Goal: Task Accomplishment & Management: Use online tool/utility

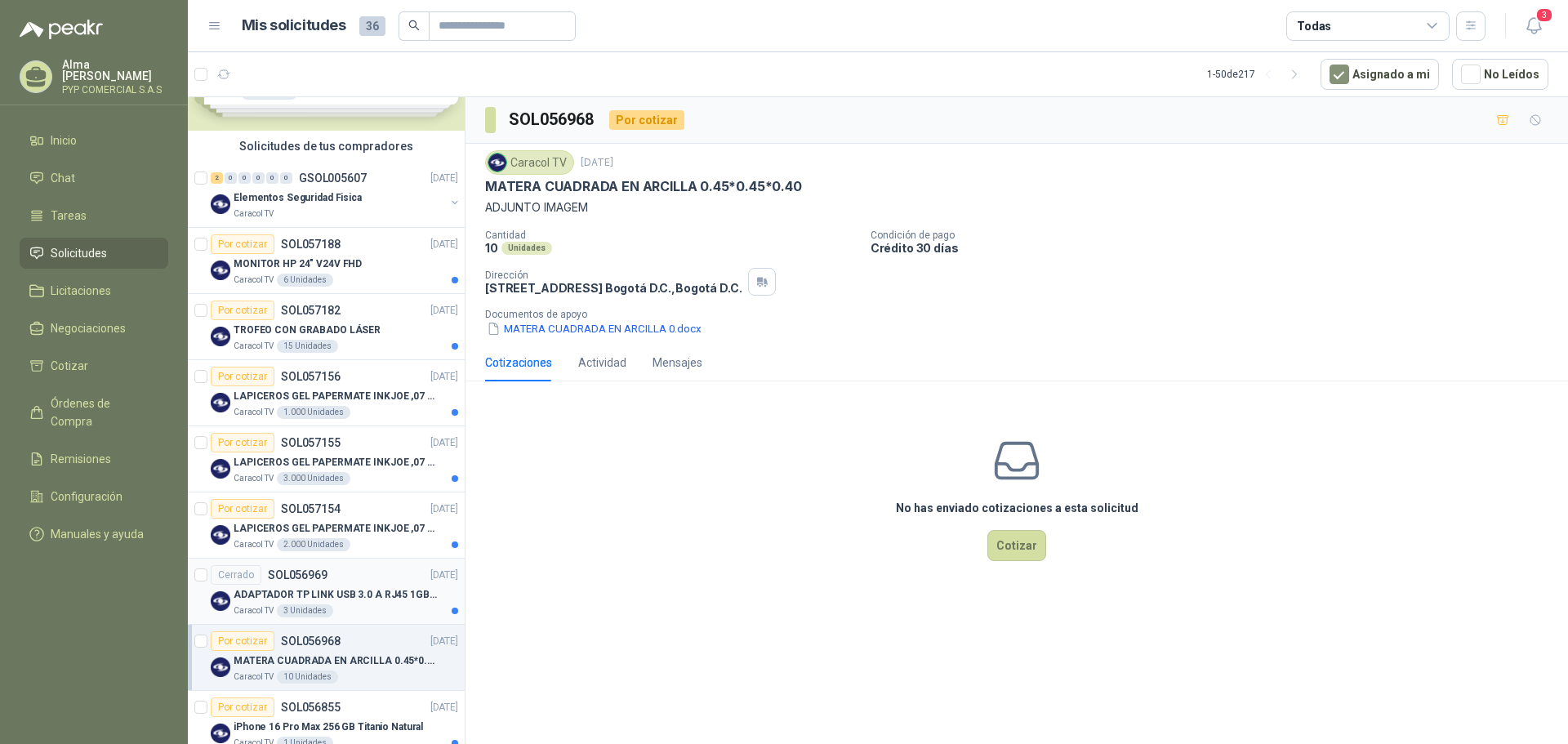
scroll to position [163, 0]
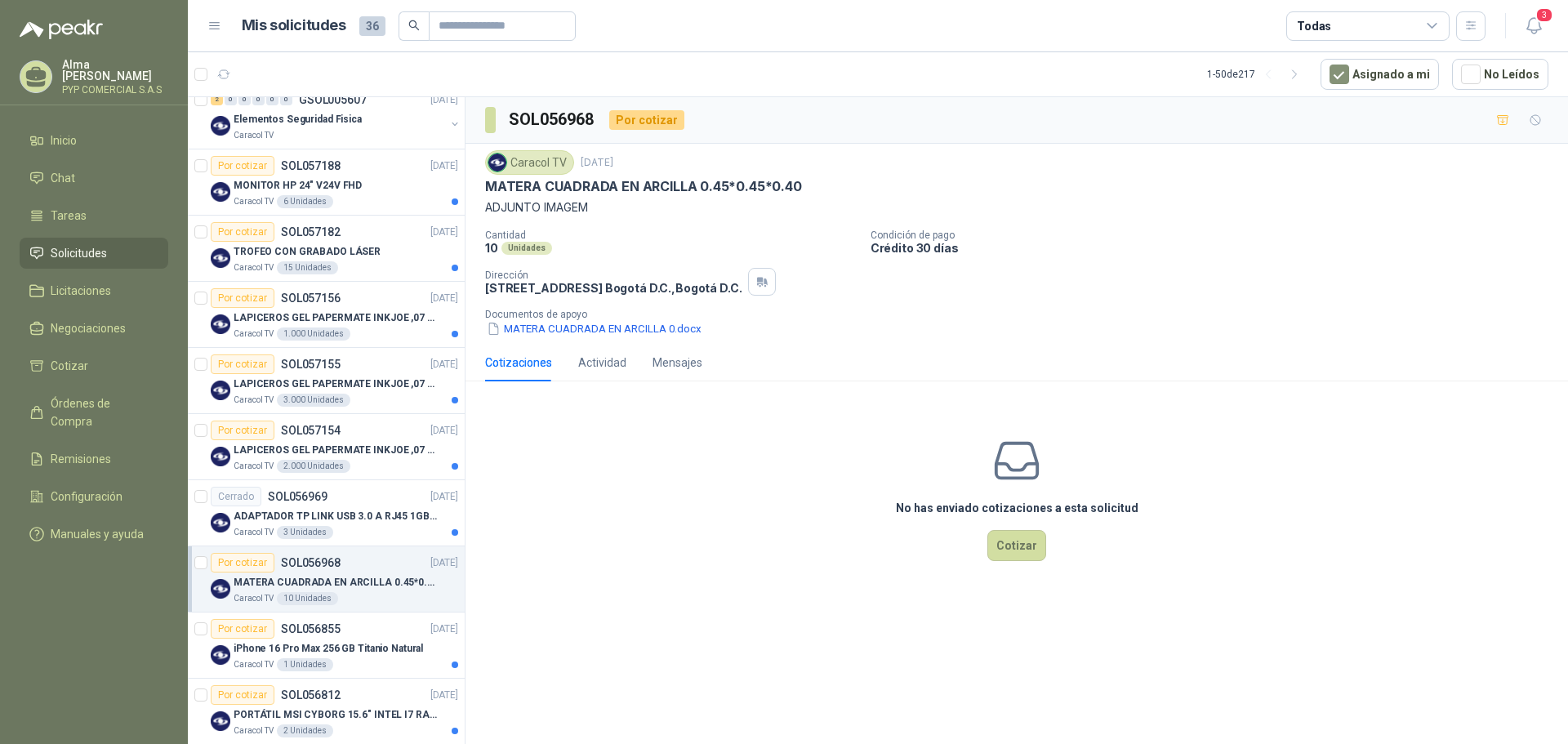
click at [358, 584] on p "MATERA CUADRADA EN ARCILLA 0.45*0.45*0.40" at bounding box center [335, 582] width 203 height 16
click at [325, 588] on p "MATERA CUADRADA EN ARCILLA 0.45*0.45*0.40" at bounding box center [335, 582] width 203 height 16
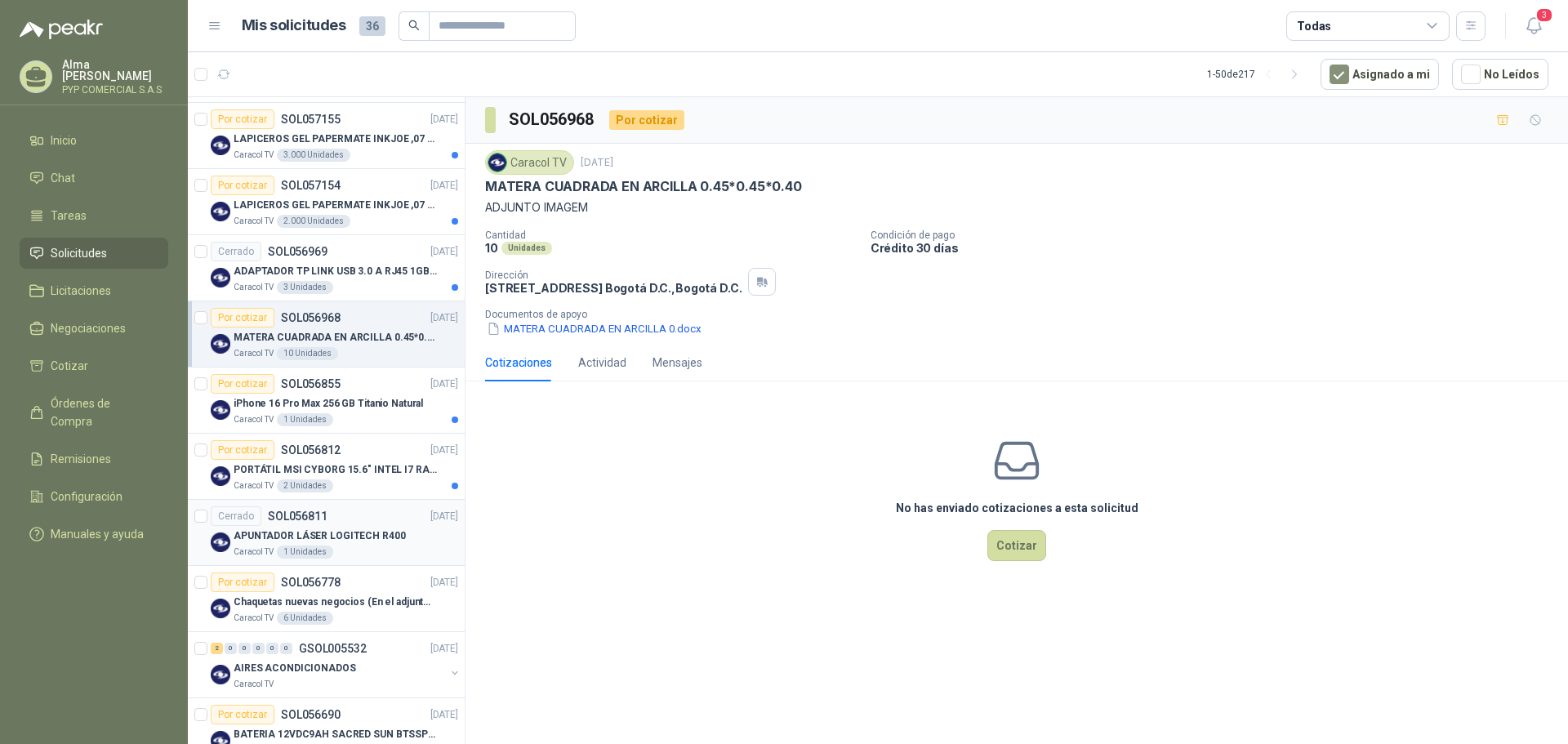
scroll to position [326, 0]
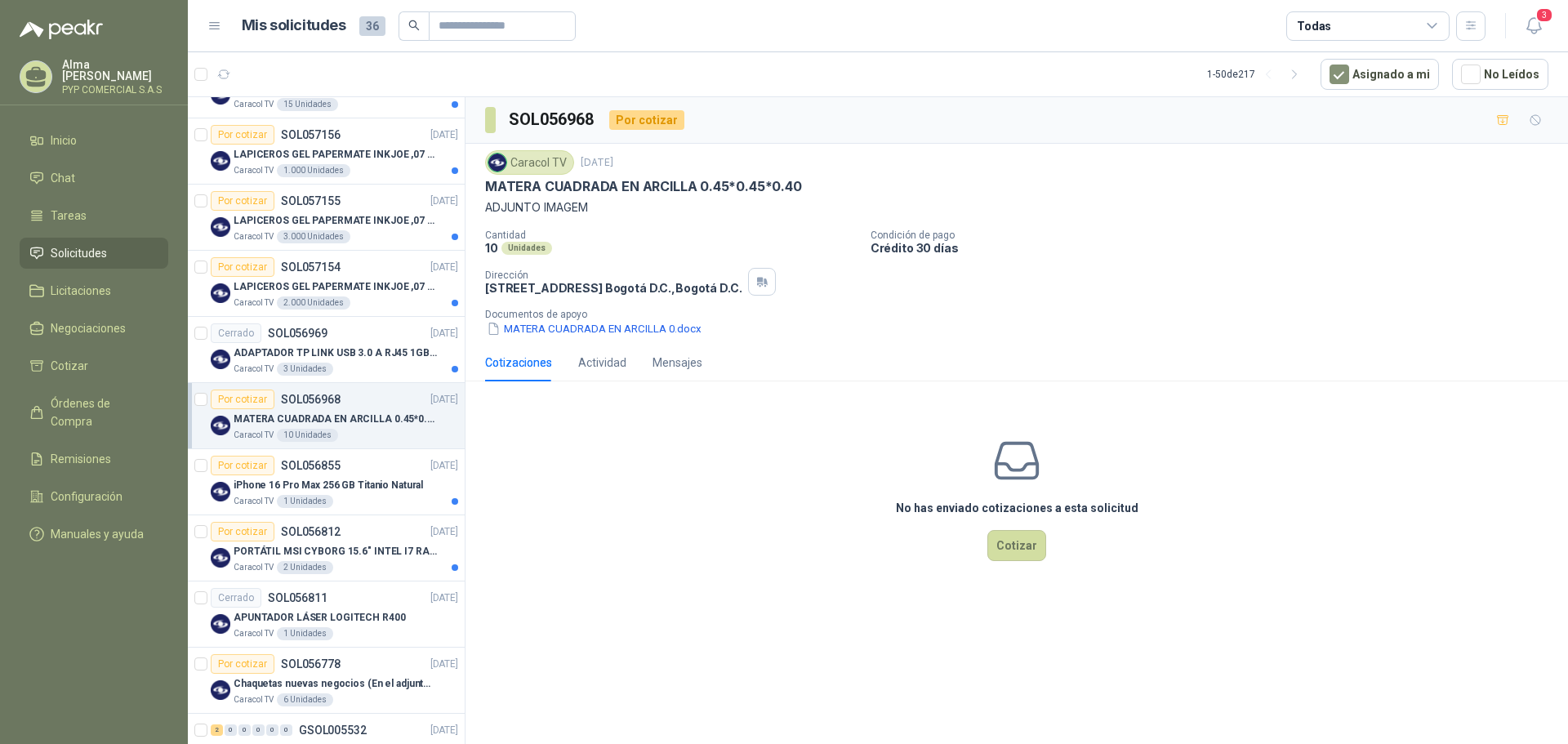
click at [333, 419] on p "MATERA CUADRADA EN ARCILLA 0.45*0.45*0.40" at bounding box center [335, 419] width 203 height 16
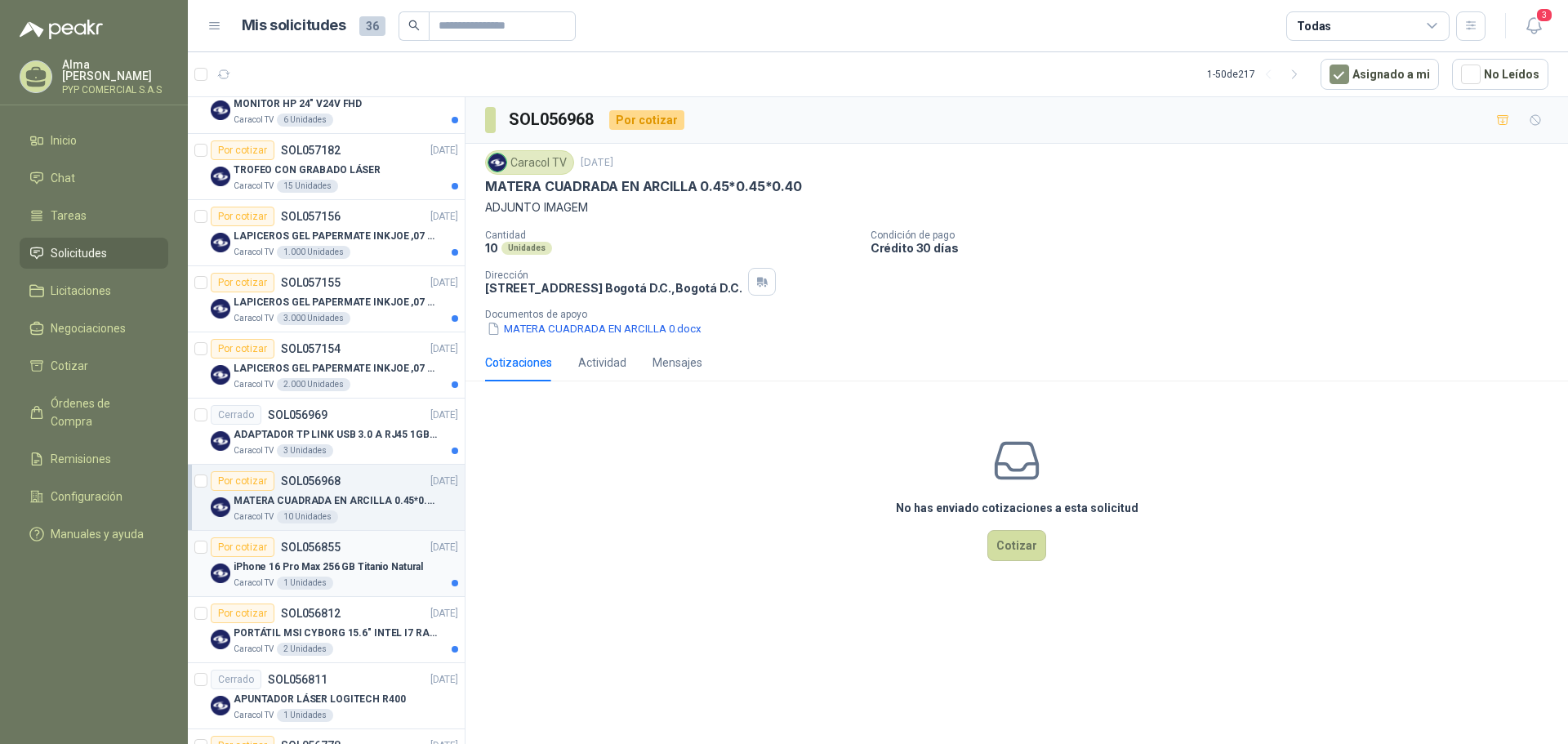
scroll to position [0, 0]
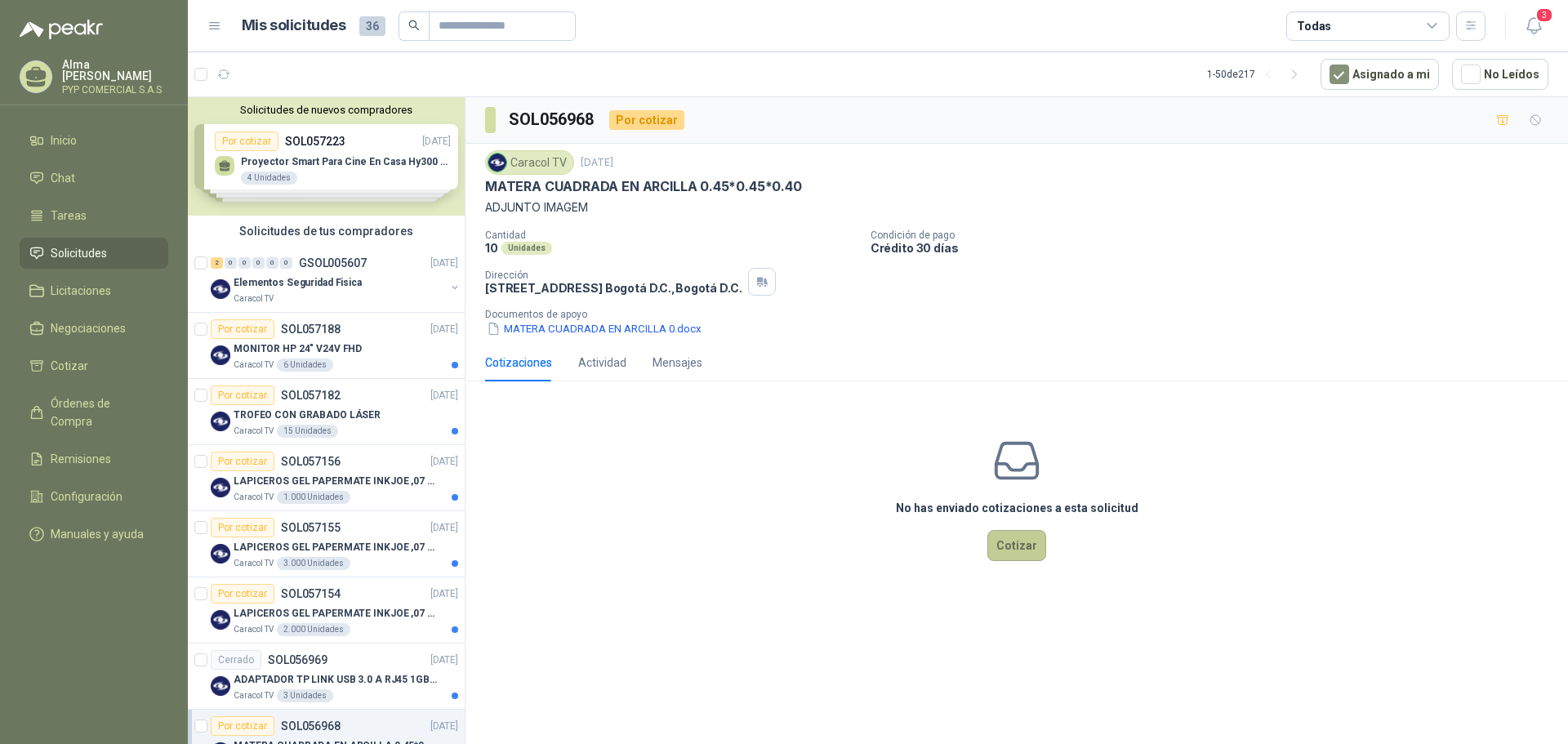
click at [1015, 543] on button "Cotizar" at bounding box center [1016, 546] width 59 height 31
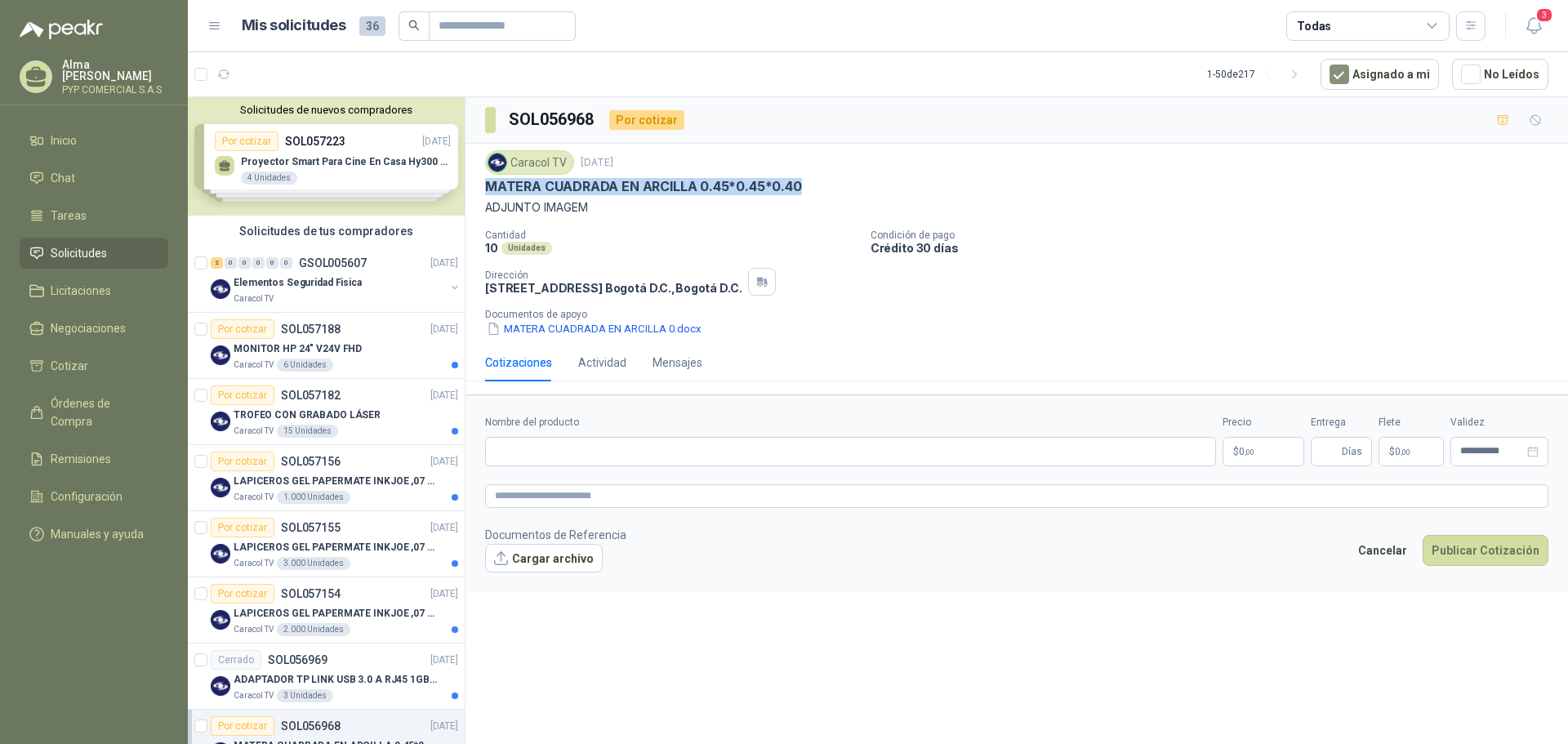
drag, startPoint x: 487, startPoint y: 183, endPoint x: 800, endPoint y: 183, distance: 313.0
click at [800, 183] on p "MATERA CUADRADA EN ARCILLA 0.45*0.45*0.40" at bounding box center [644, 186] width 317 height 17
copy p "MATERA CUADRADA EN ARCILLA 0.45*0.45*0.40"
click at [649, 453] on input "Nombre del producto" at bounding box center [850, 452] width 731 height 30
click at [609, 450] on input "Nombre del producto" at bounding box center [850, 452] width 731 height 30
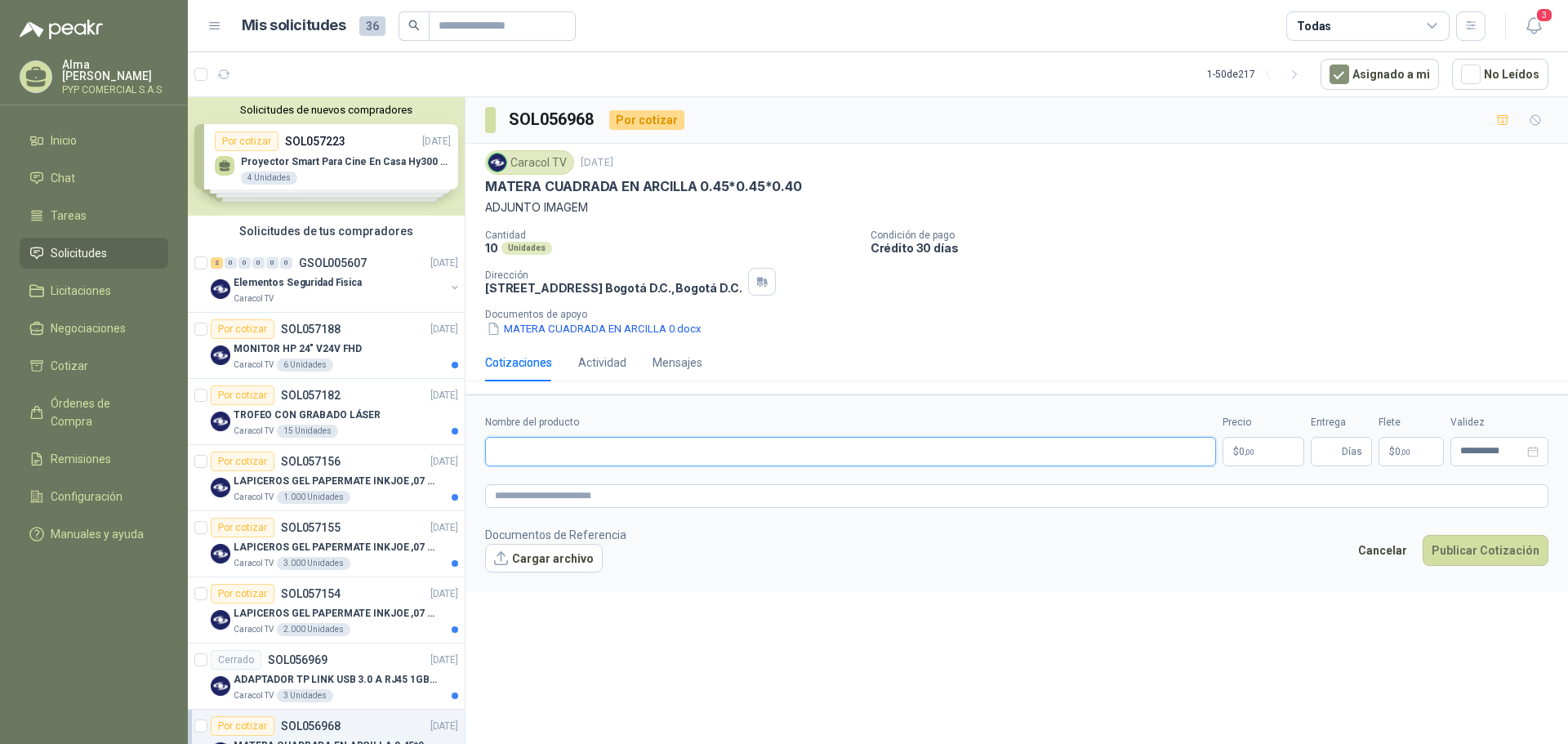
paste input "**********"
type input "**********"
click at [592, 500] on textarea at bounding box center [1016, 495] width 1063 height 24
paste textarea "**********"
type textarea "**********"
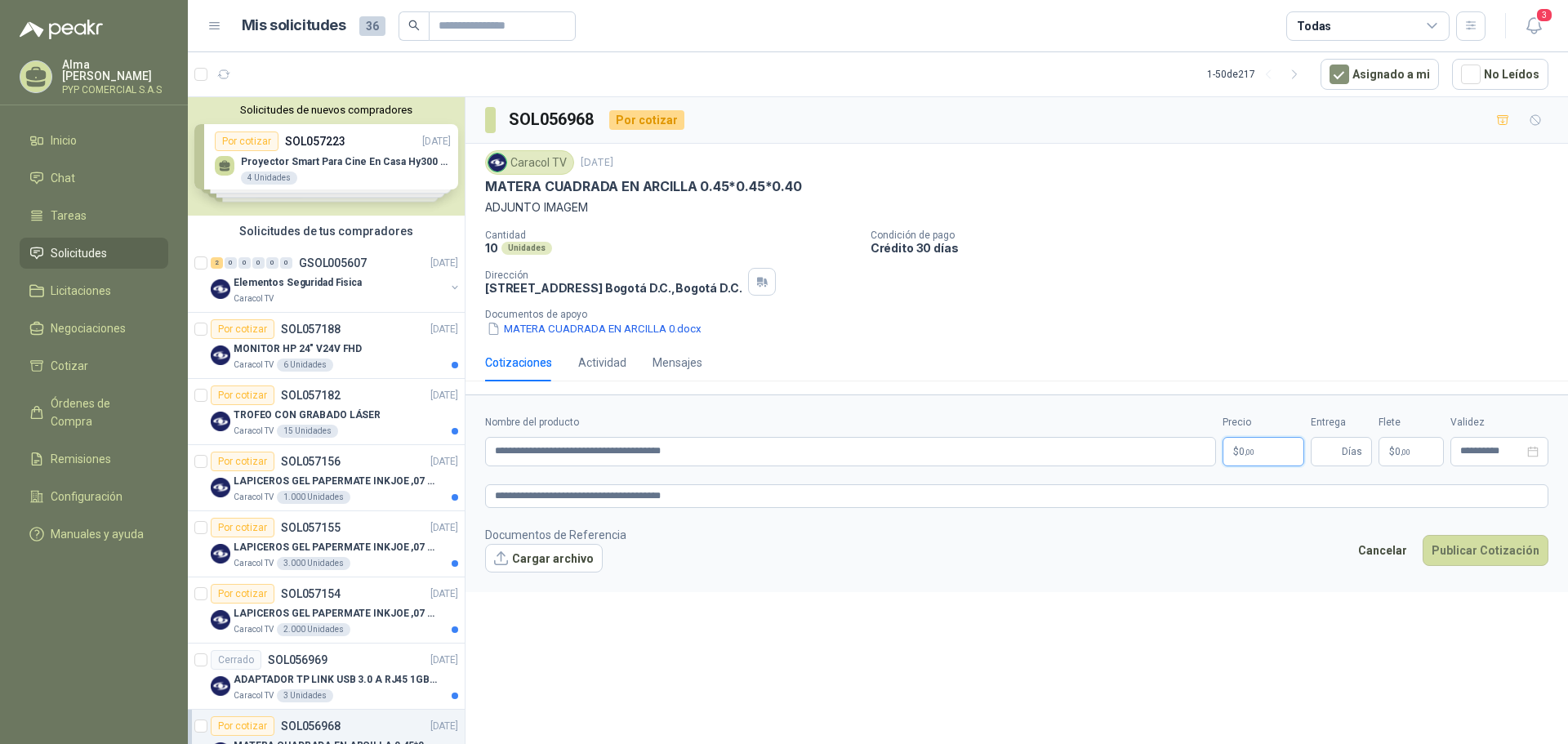
click at [1278, 442] on p "$ 0 ,00" at bounding box center [1263, 452] width 82 height 30
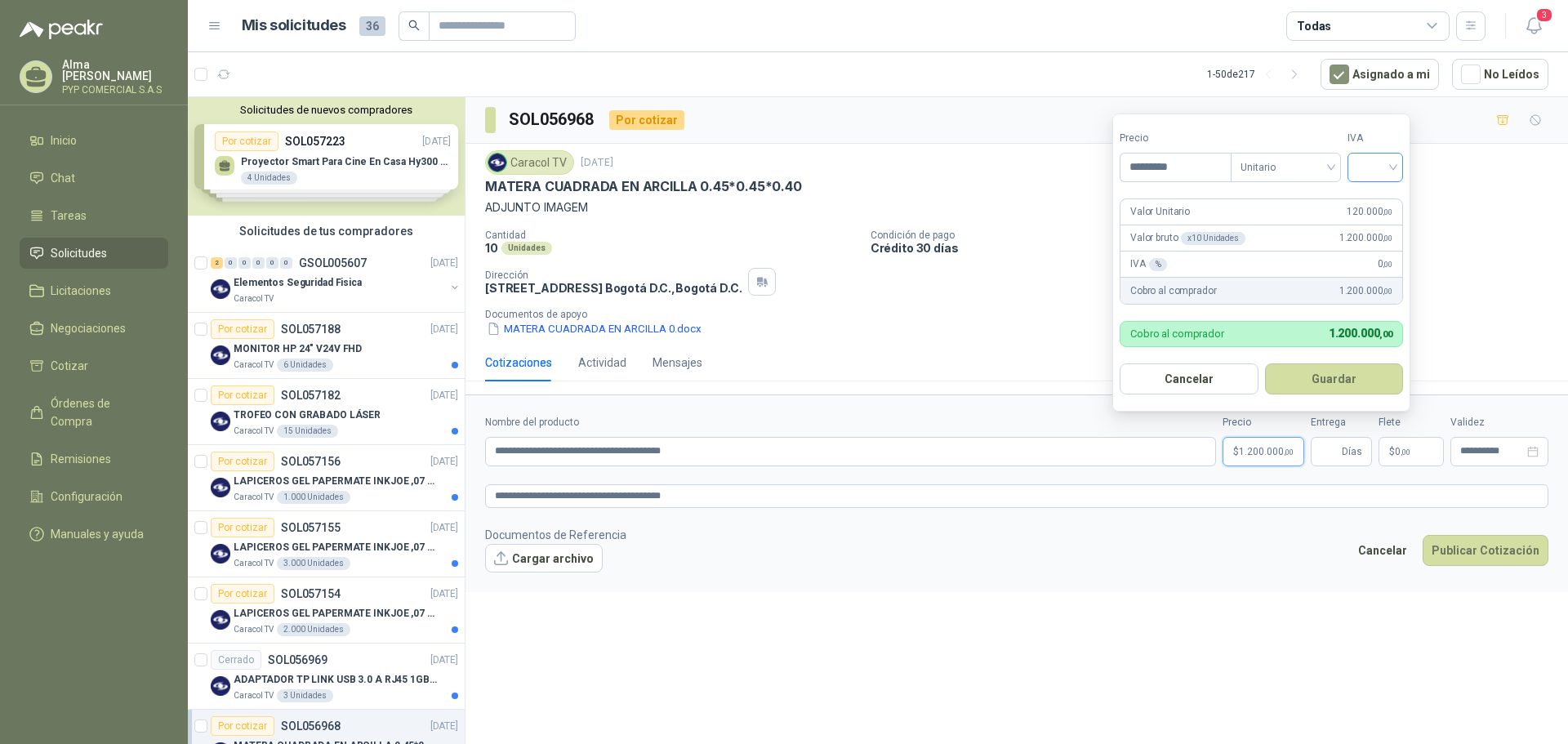
type input "*********"
click at [1391, 167] on input "search" at bounding box center [1375, 166] width 36 height 25
click at [1375, 250] on div "0%" at bounding box center [1379, 254] width 31 height 18
click at [1328, 386] on button "Guardar" at bounding box center [1337, 379] width 140 height 31
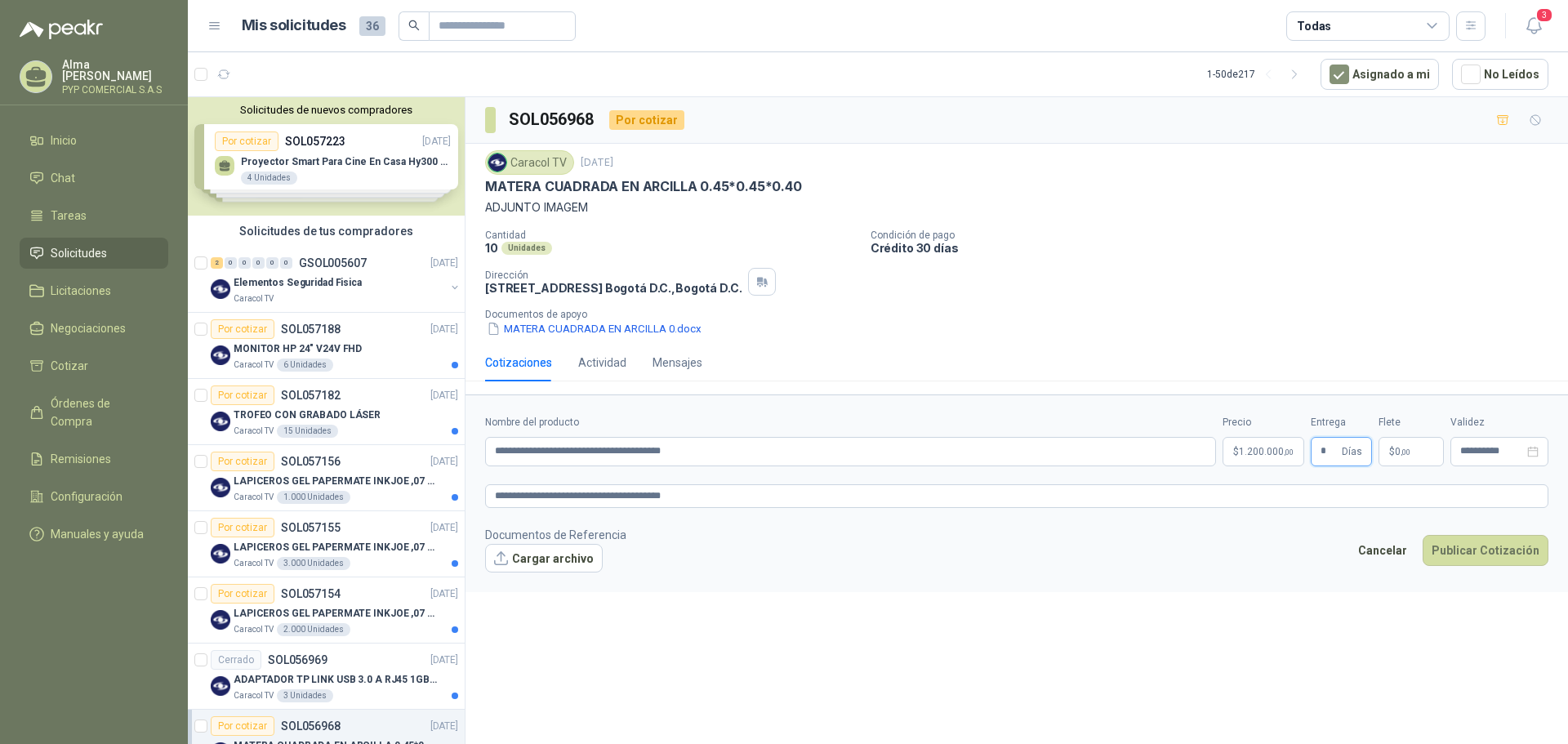
type input "*"
click at [1095, 607] on div "**********" at bounding box center [1016, 424] width 1102 height 652
click at [523, 568] on button "Cargar archivo" at bounding box center [544, 558] width 117 height 30
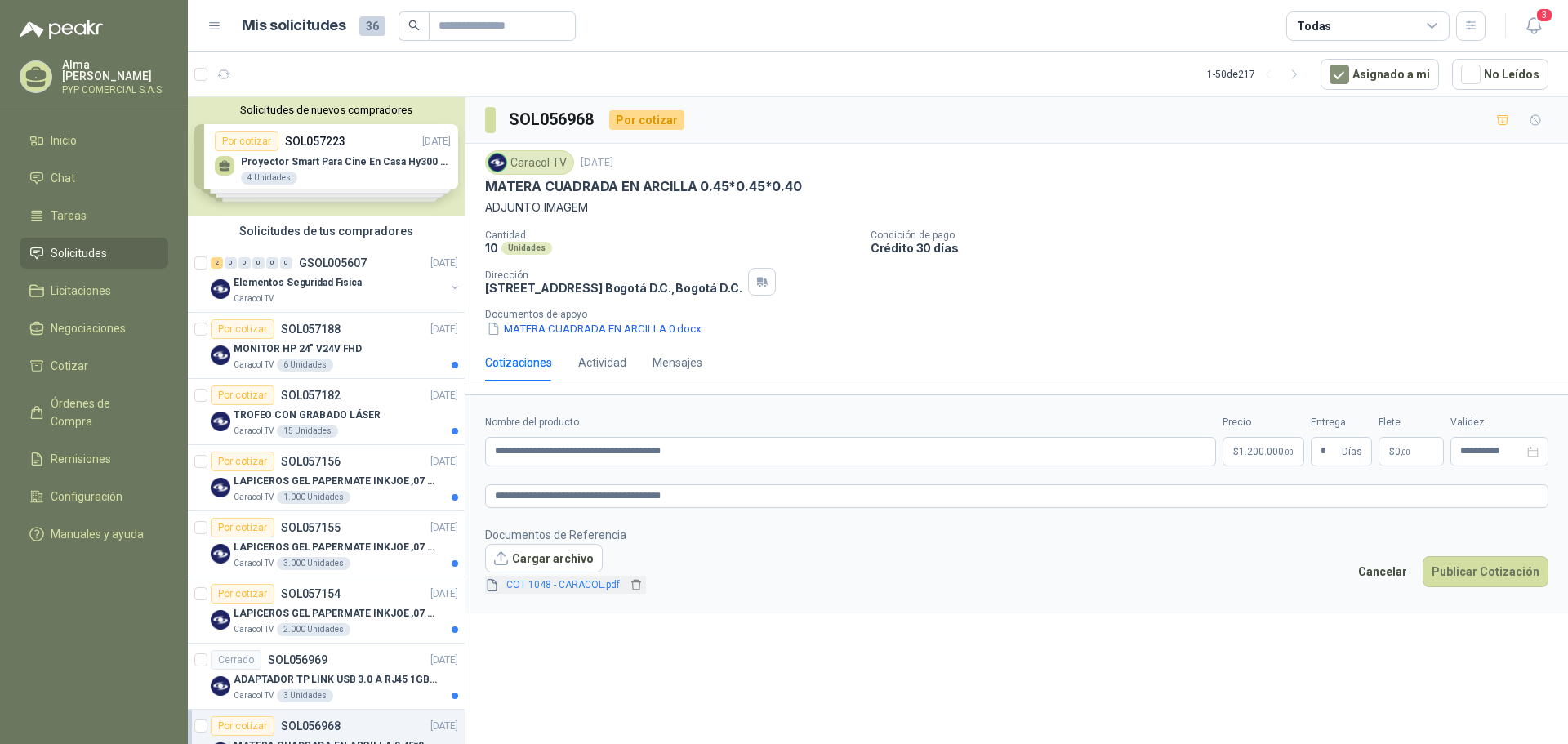
click at [588, 581] on link "COT 1048 - CARACOL.pdf" at bounding box center [563, 585] width 126 height 16
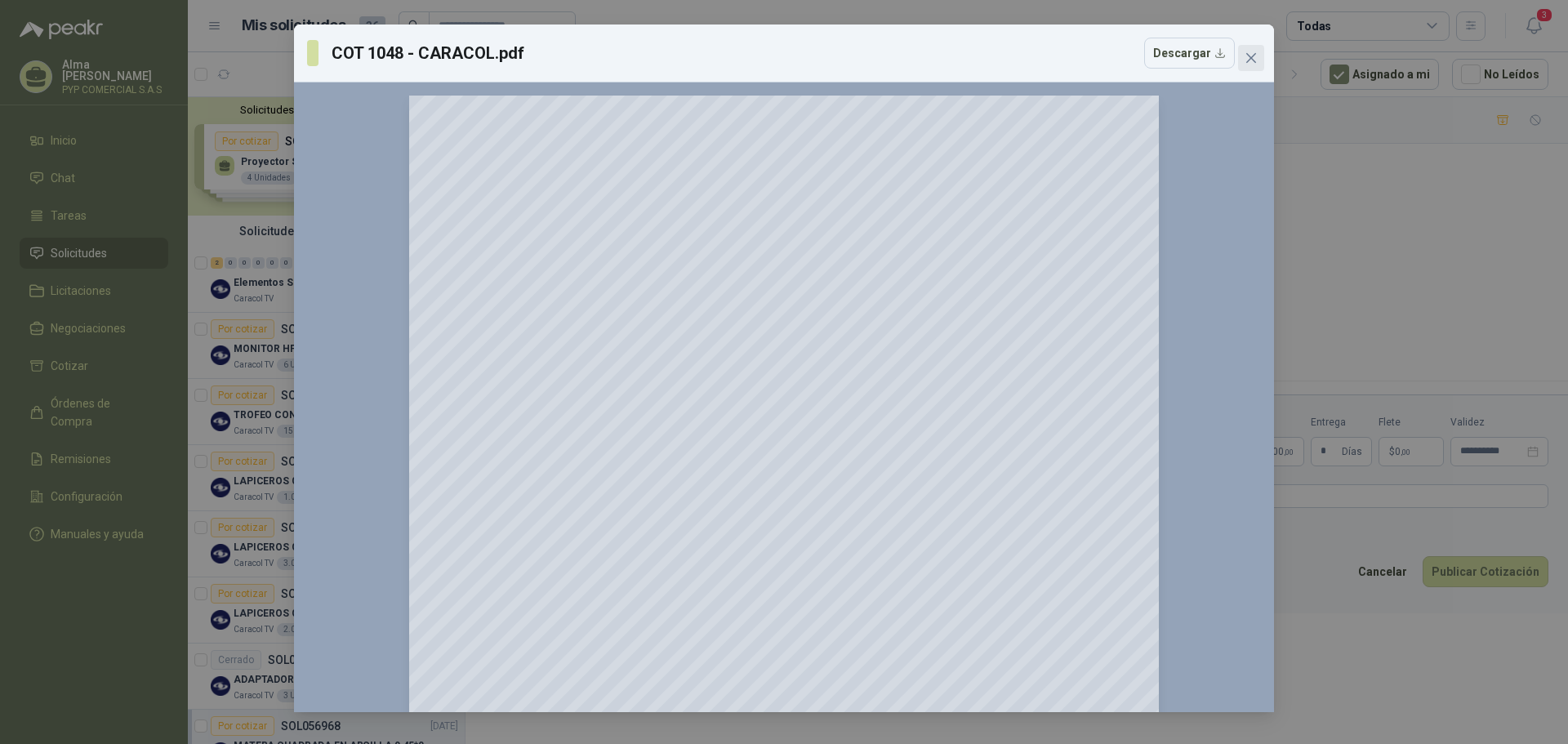
click at [1255, 54] on icon "close" at bounding box center [1251, 58] width 10 height 10
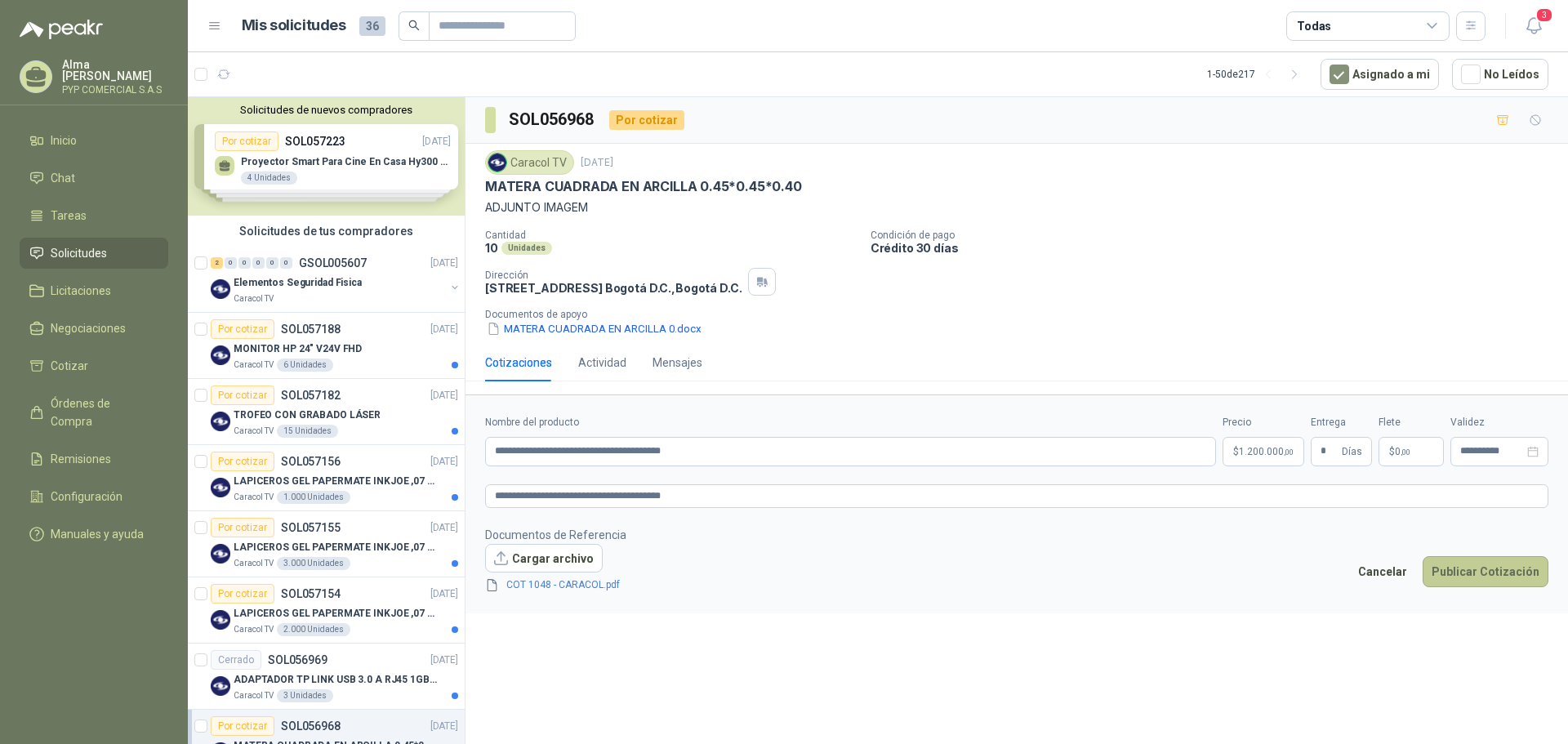
click at [1494, 577] on button "Publicar Cotización" at bounding box center [1485, 571] width 126 height 31
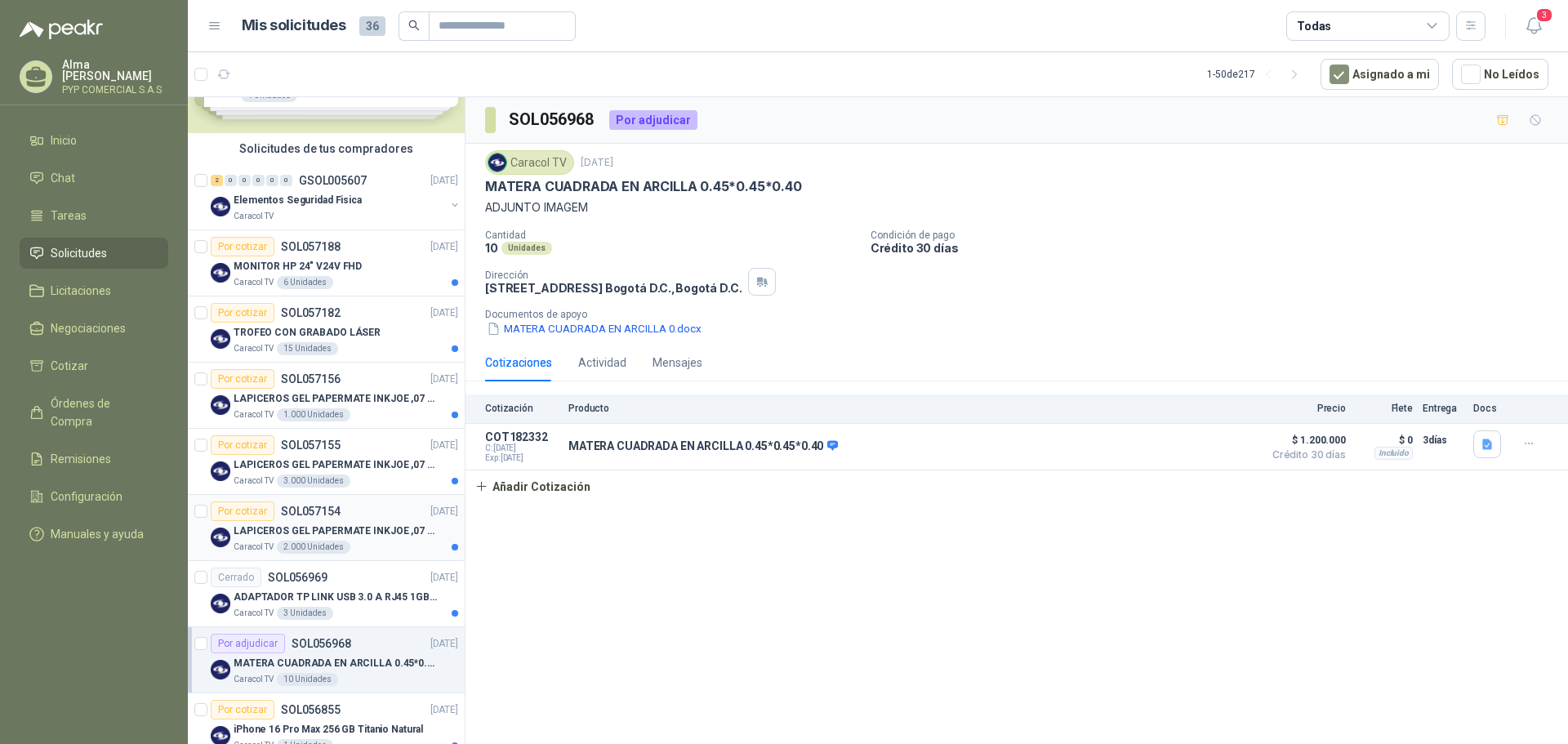
scroll to position [82, 0]
click at [382, 213] on div "Caracol TV" at bounding box center [340, 217] width 211 height 13
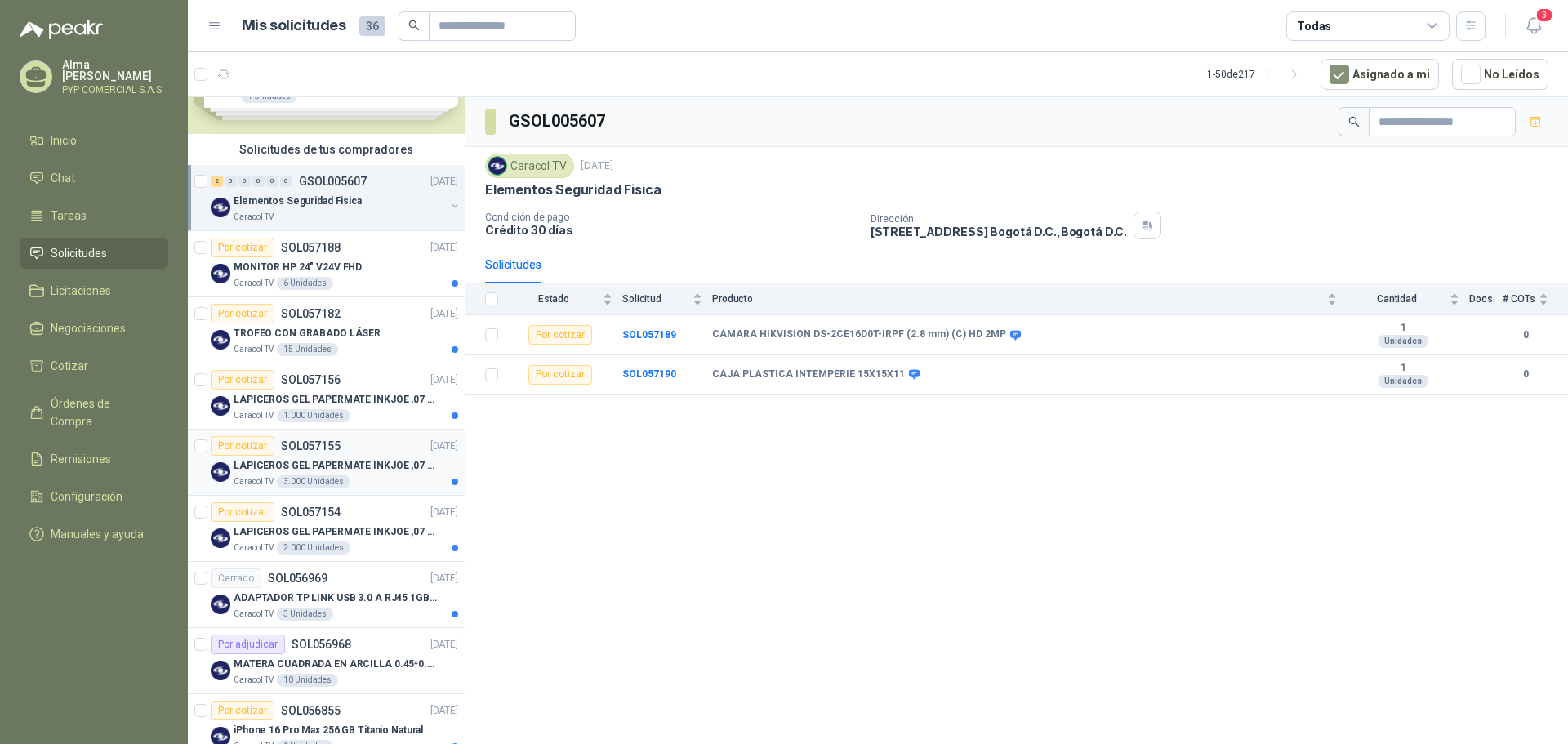
scroll to position [163, 0]
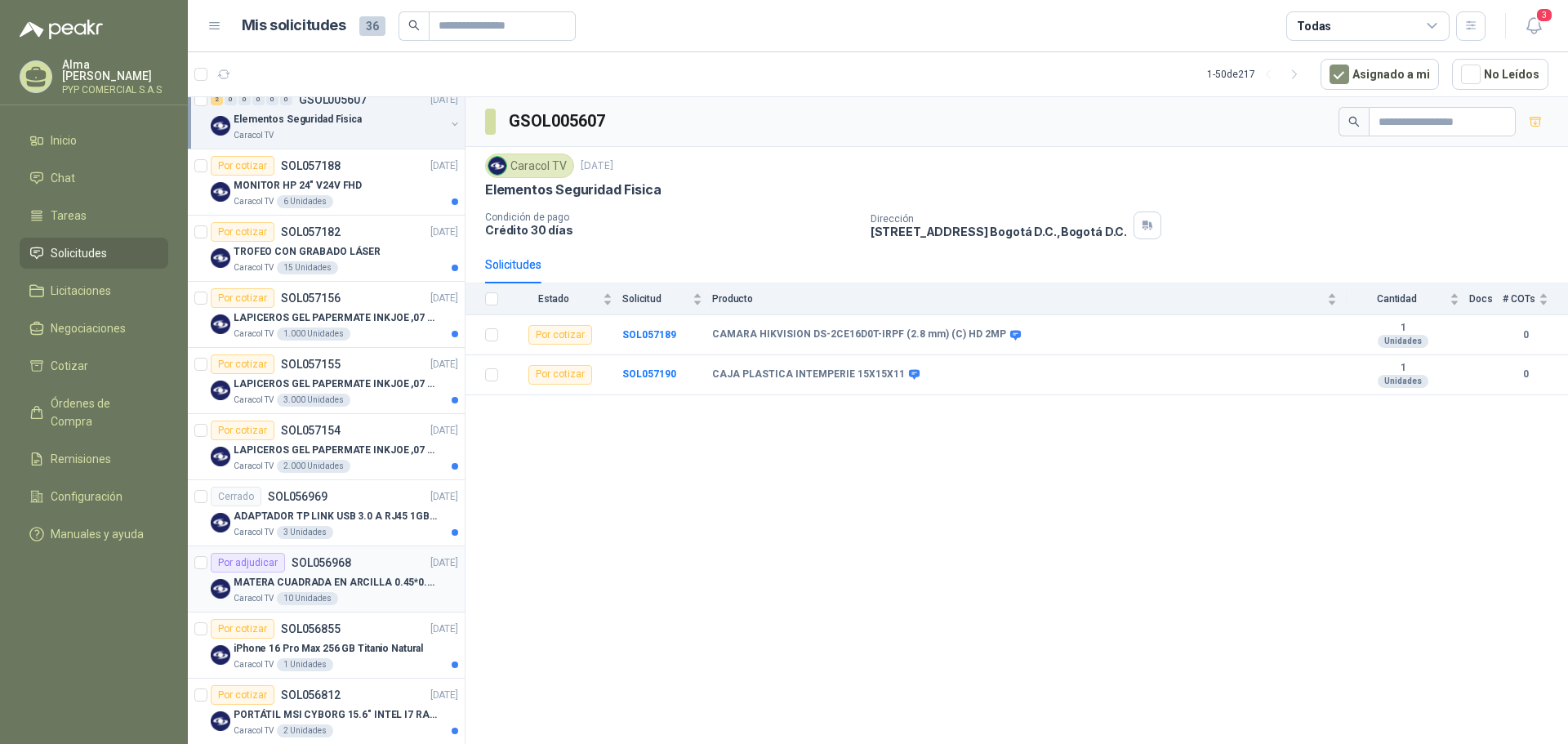
click at [347, 581] on p "MATERA CUADRADA EN ARCILLA 0.45*0.45*0.40" at bounding box center [335, 582] width 203 height 16
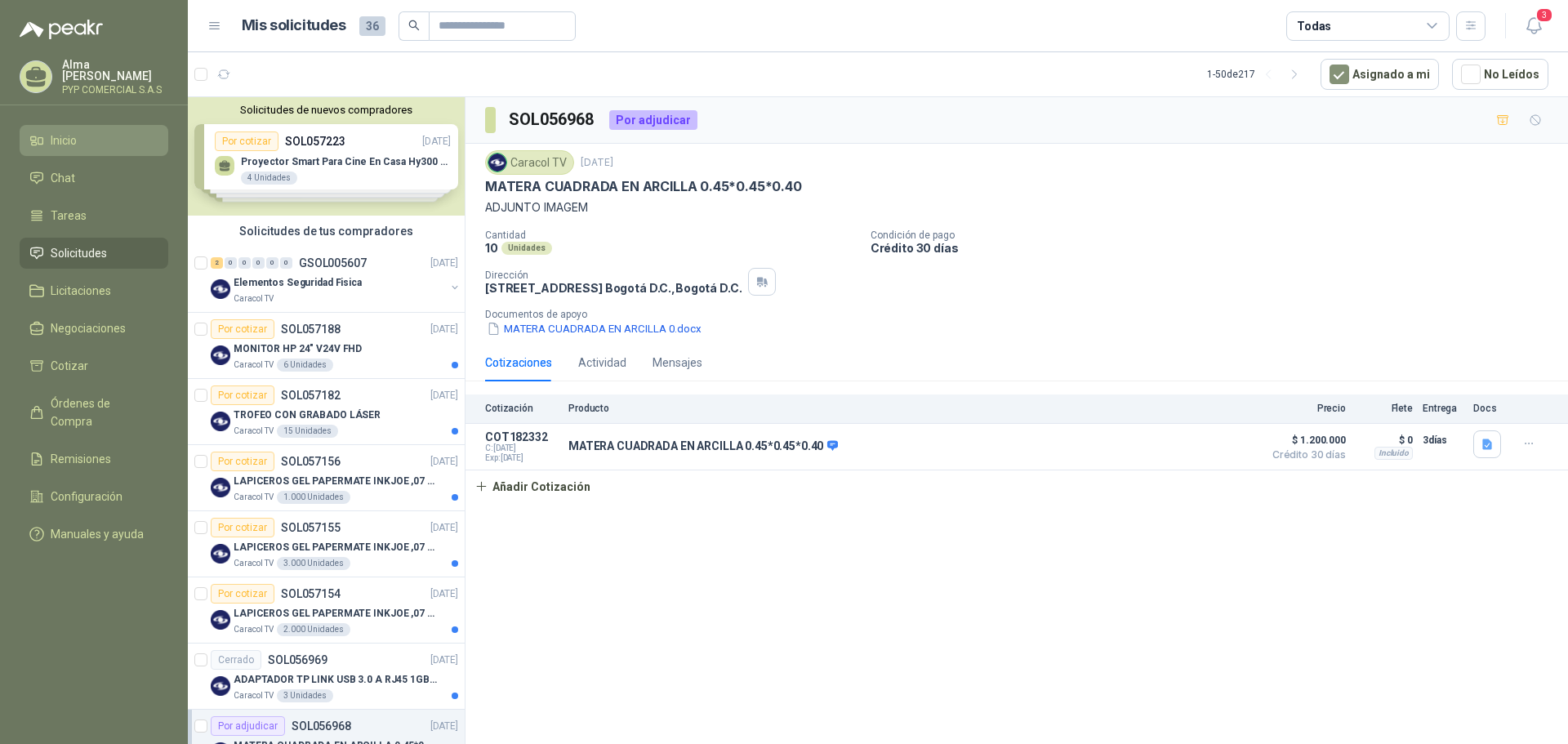
click at [66, 146] on span "Inicio" at bounding box center [64, 140] width 26 height 18
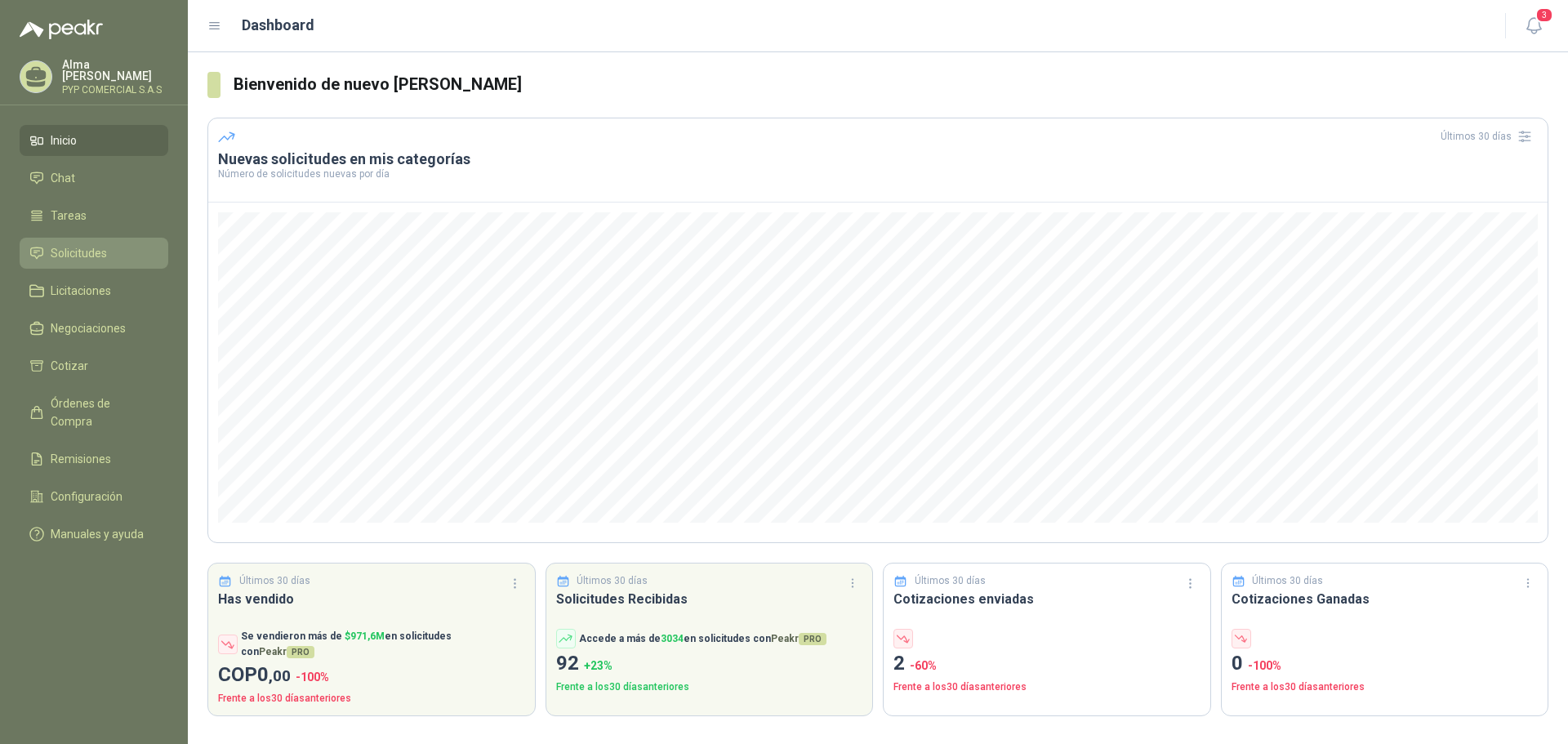
click at [89, 249] on span "Solicitudes" at bounding box center [78, 254] width 56 height 18
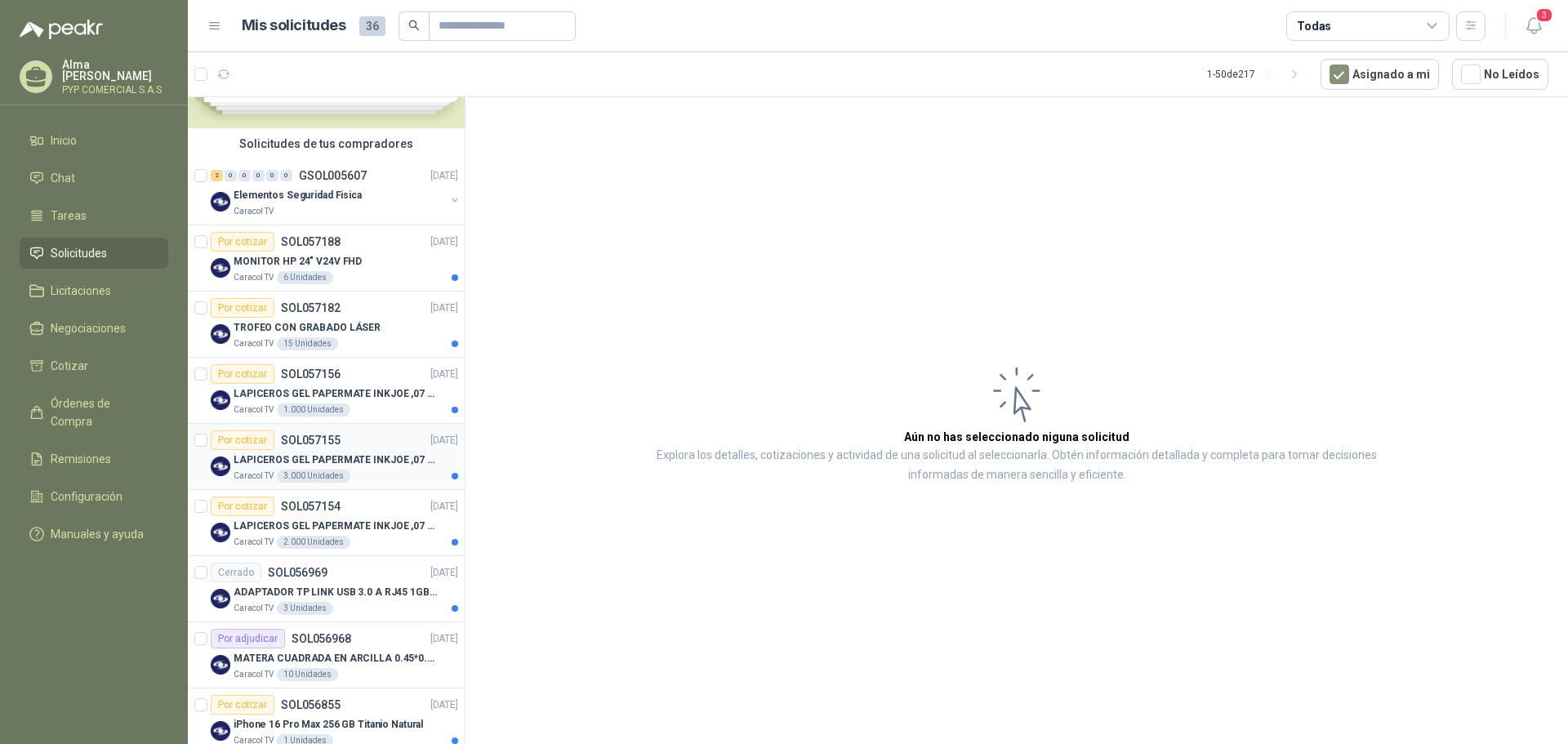
scroll to position [163, 0]
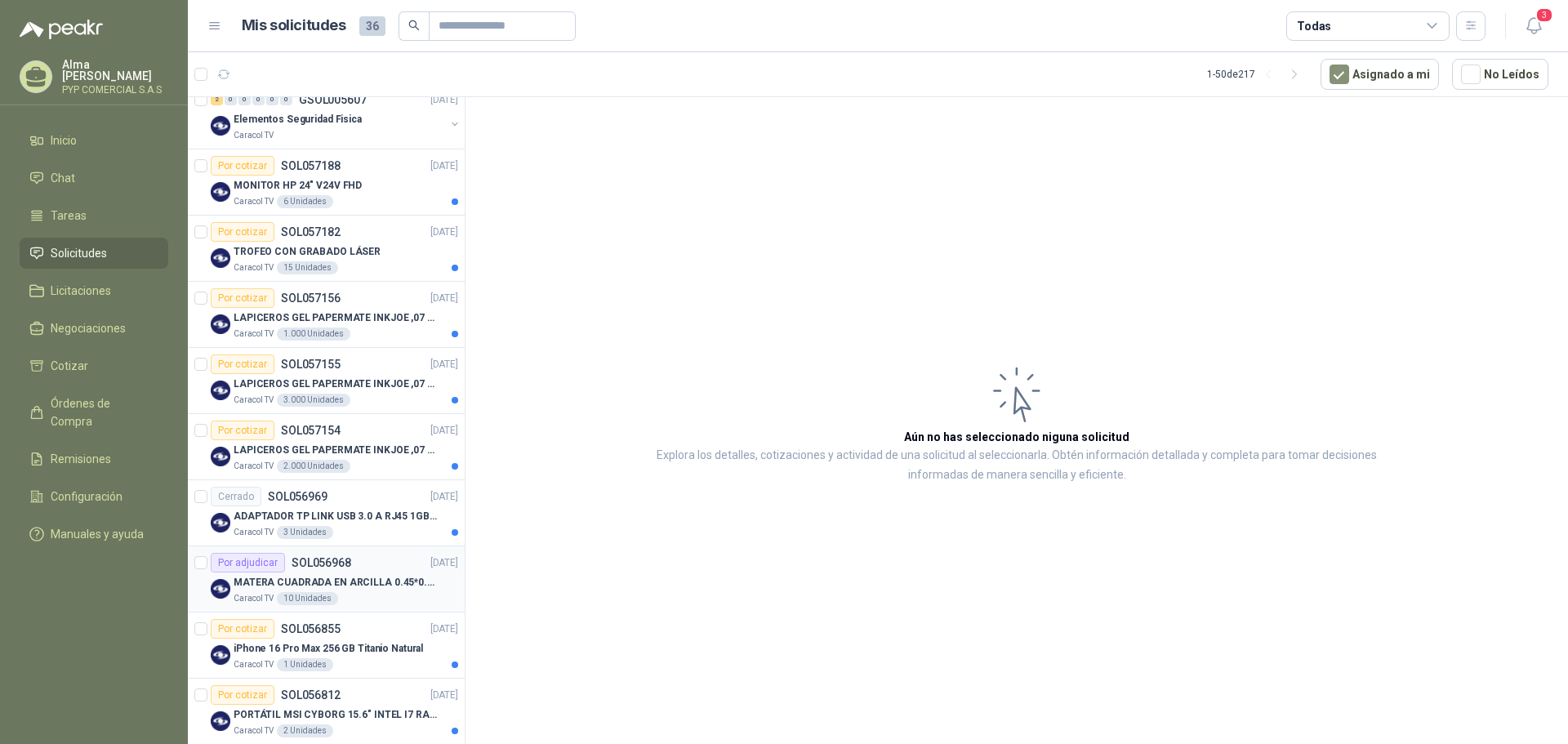
click at [373, 570] on div "Por adjudicar SOL056968 [DATE]" at bounding box center [335, 562] width 248 height 20
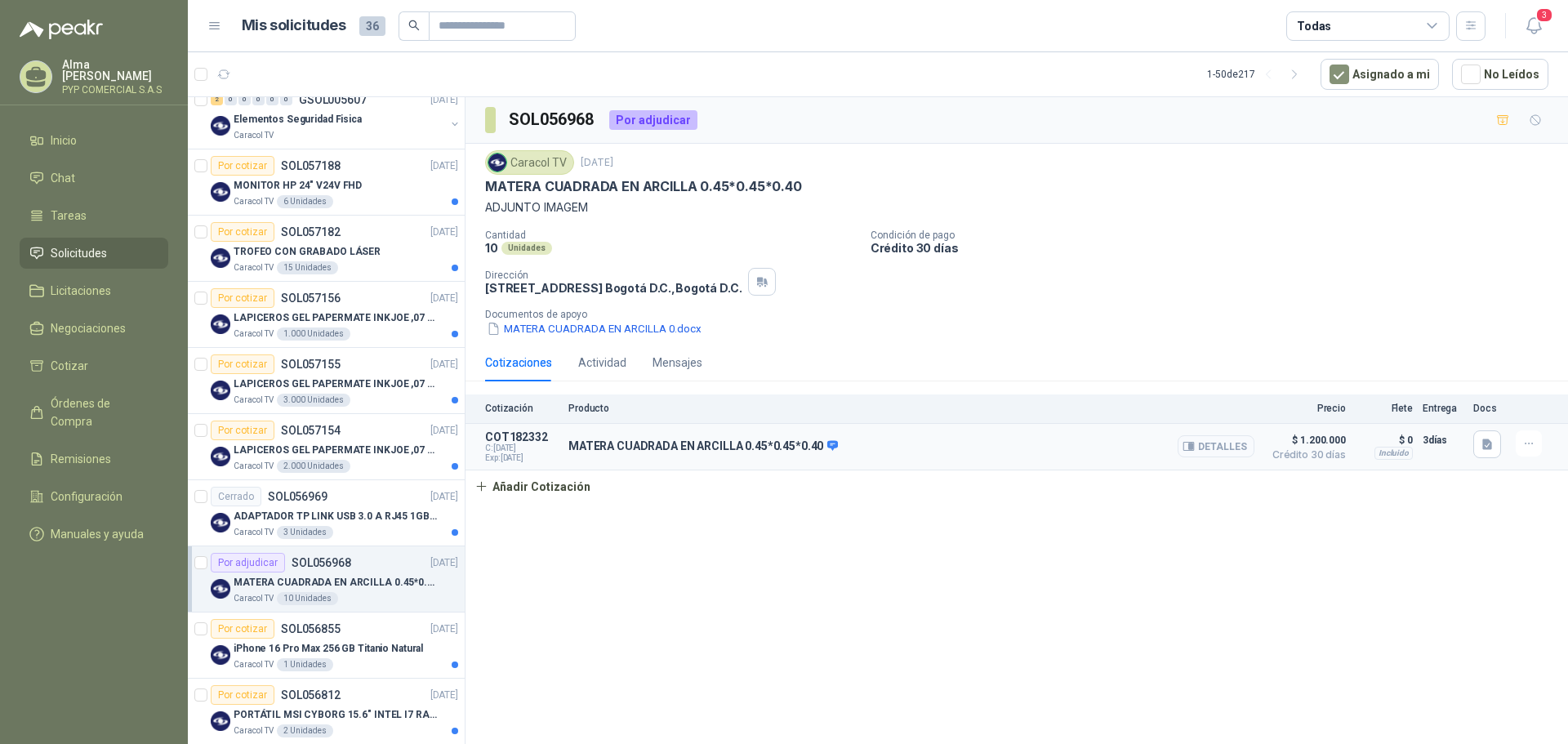
click at [1201, 453] on button "Detalles" at bounding box center [1215, 446] width 77 height 22
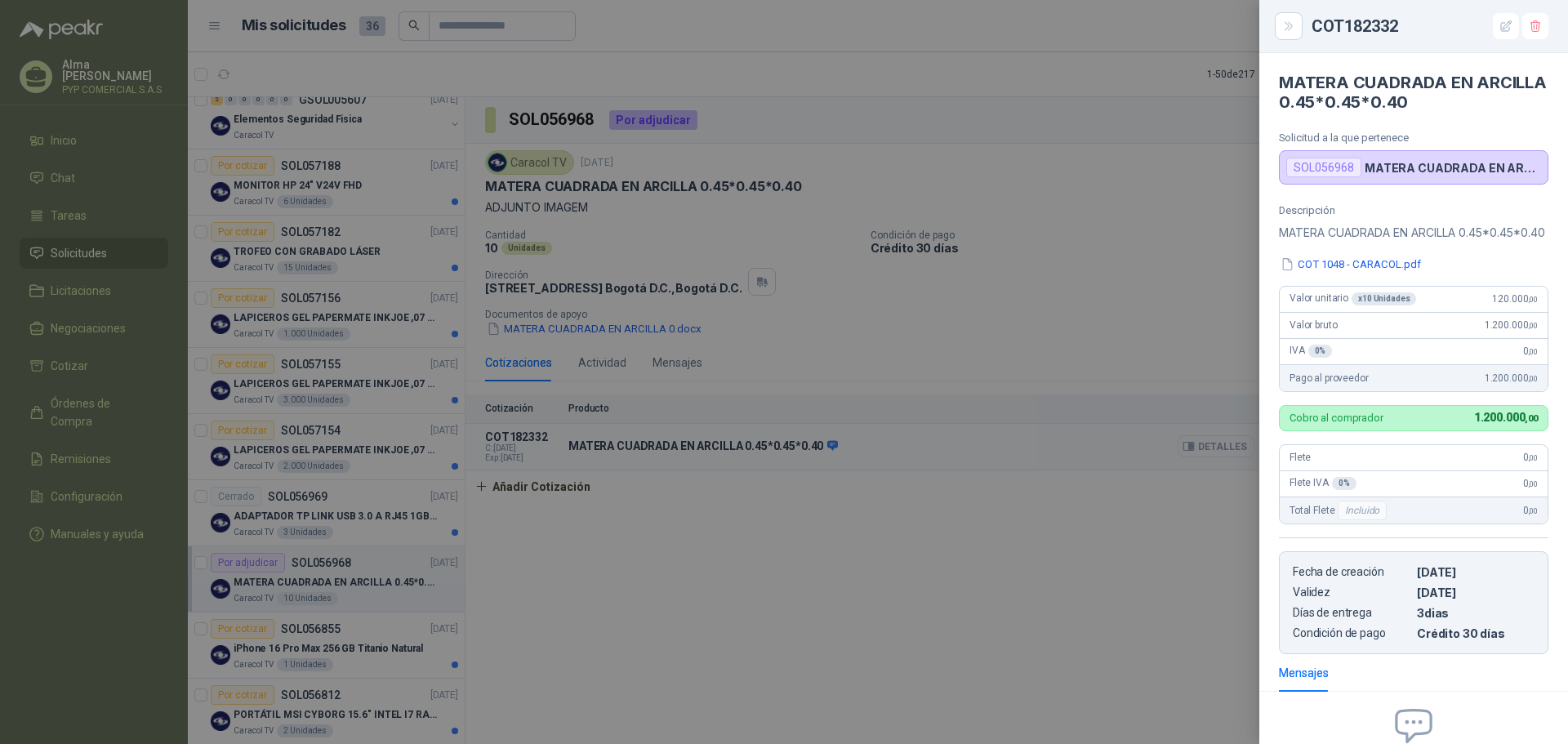
scroll to position [192, 0]
